Goal: Information Seeking & Learning: Find contact information

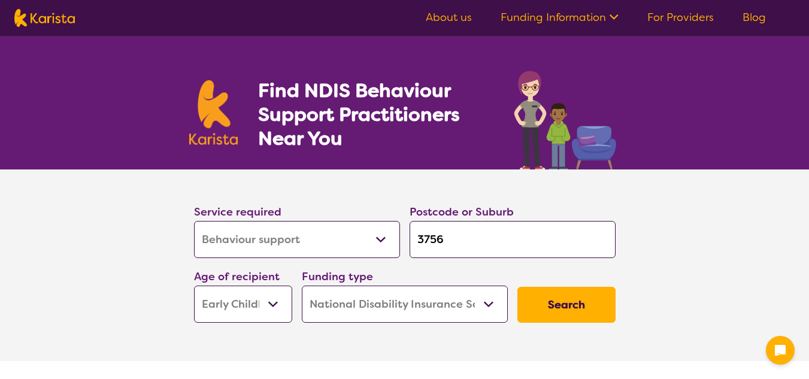
select select "Behaviour support"
select select "EC"
select select "NDIS"
select select "Behaviour support"
select select "EC"
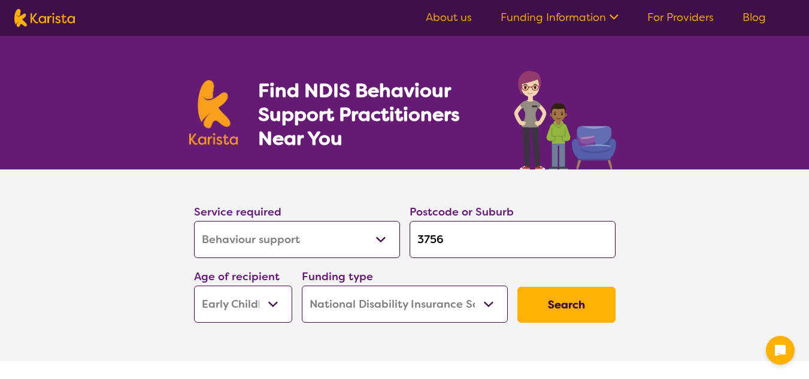
select select "NDIS"
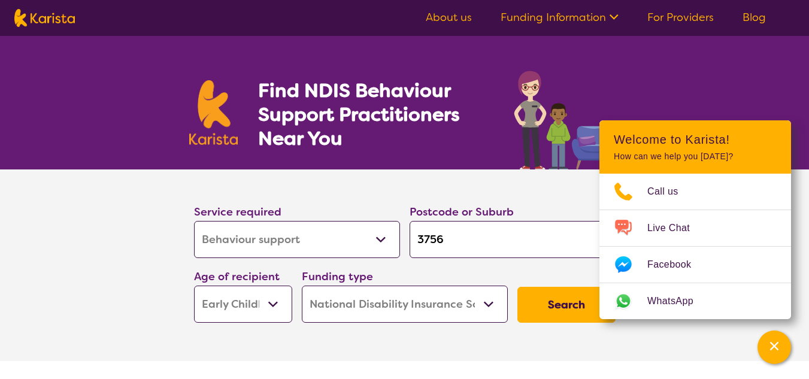
drag, startPoint x: 452, startPoint y: 240, endPoint x: 408, endPoint y: 240, distance: 44.3
click at [408, 240] on div "Postcode or Suburb 3756" at bounding box center [513, 230] width 216 height 65
type input "3"
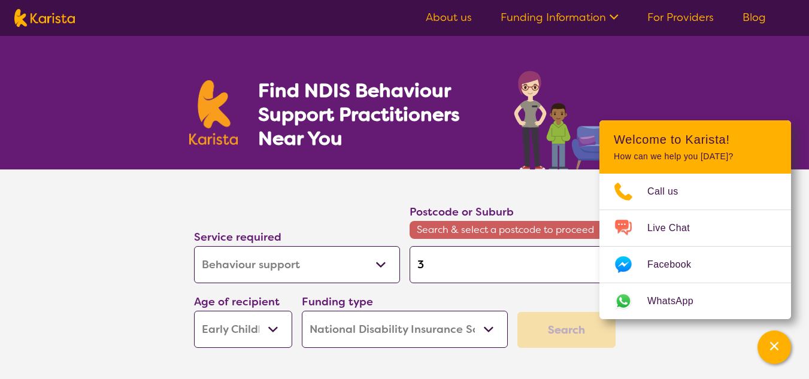
type input "36"
type input "367"
type input "3672"
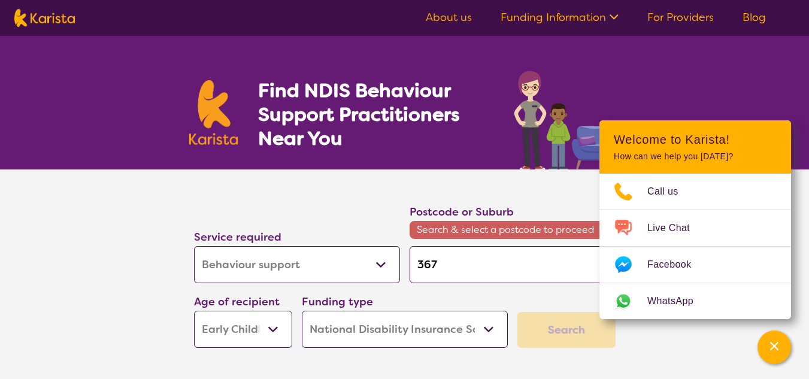
type input "3672"
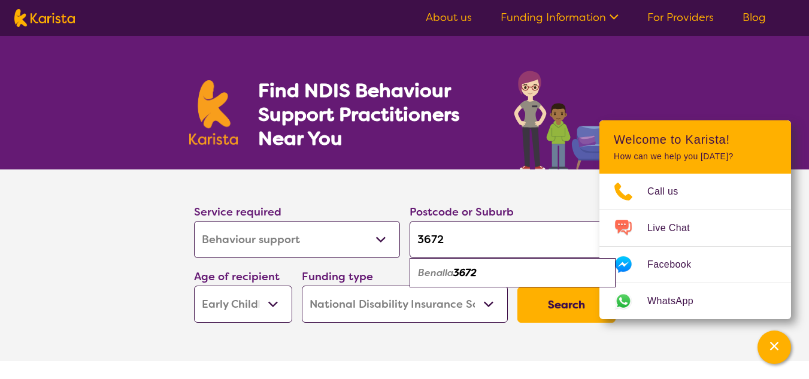
type input "3672"
click at [453, 273] on em "Benalla" at bounding box center [435, 273] width 35 height 13
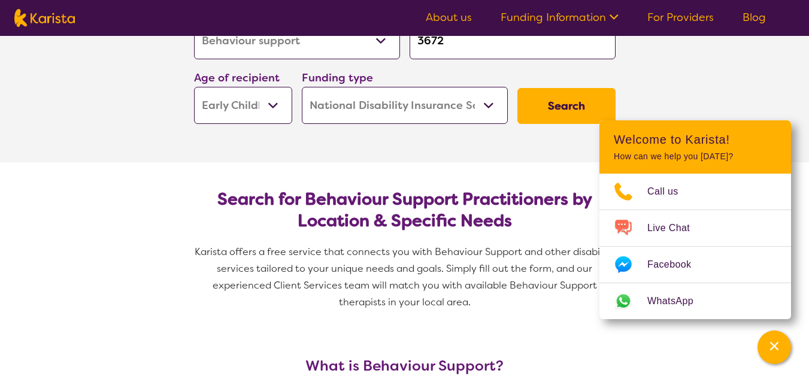
scroll to position [180, 0]
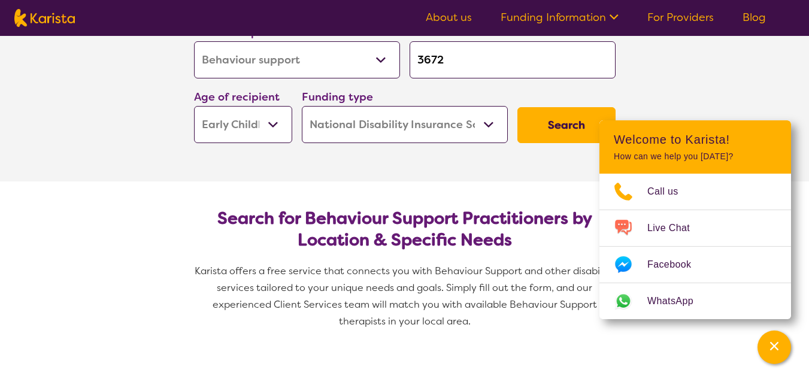
click at [565, 122] on button "Search" at bounding box center [566, 125] width 98 height 36
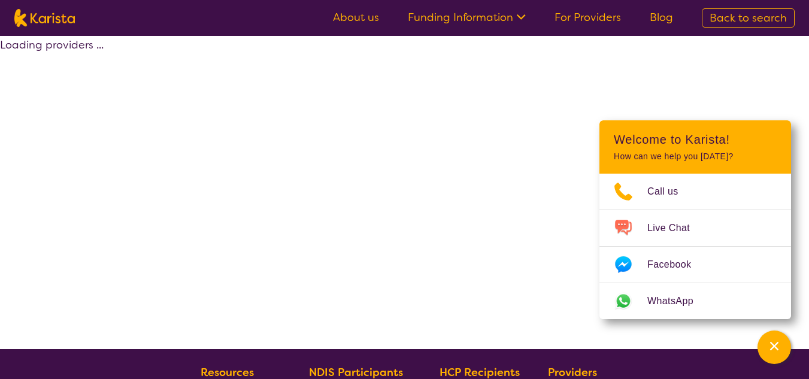
select select "by_score"
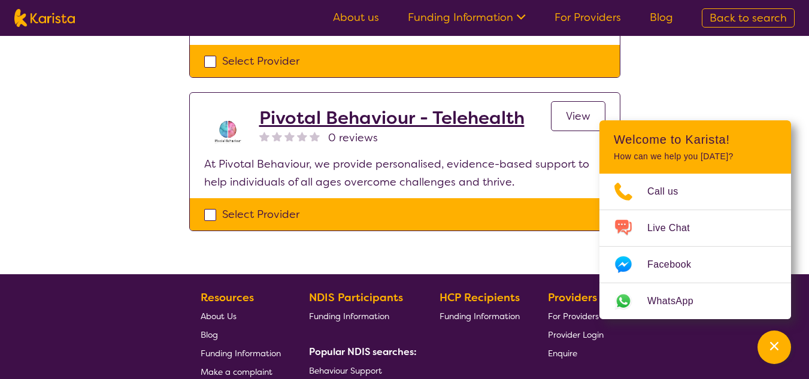
scroll to position [359, 0]
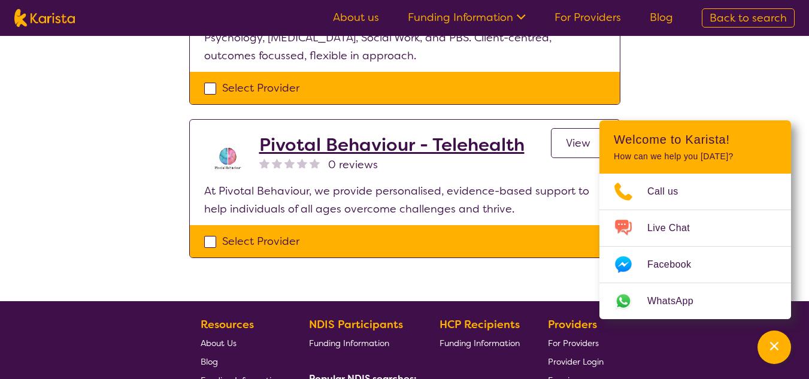
click at [770, 343] on icon "Channel Menu" at bounding box center [774, 346] width 12 height 12
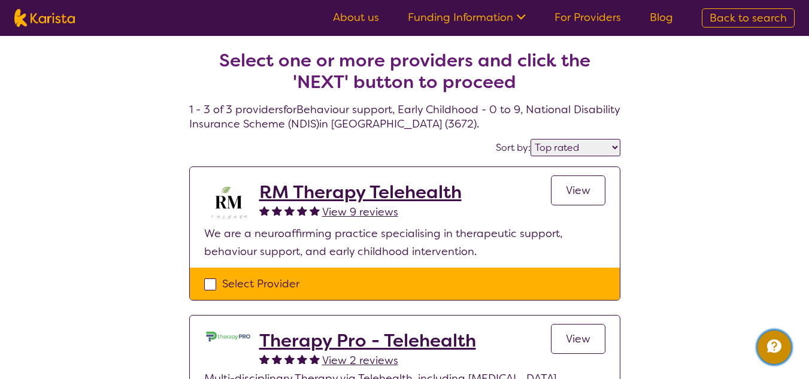
scroll to position [0, 0]
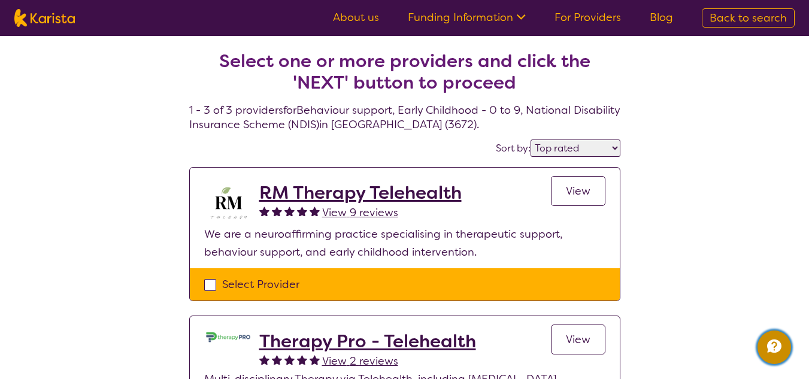
select select "Behaviour support"
select select "EC"
select select "NDIS"
select select "Behaviour support"
select select "EC"
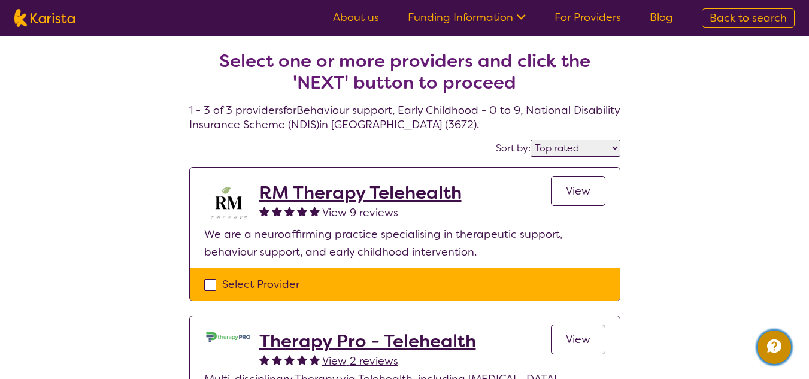
select select "NDIS"
